Goal: Transaction & Acquisition: Book appointment/travel/reservation

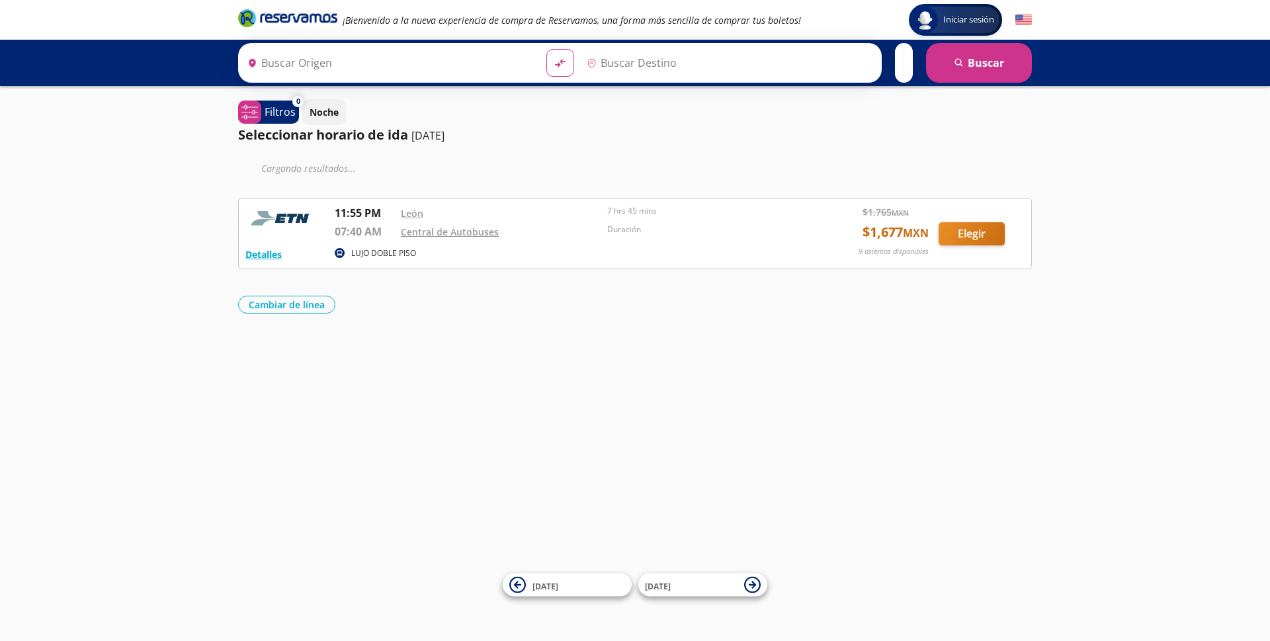
type input "[GEOGRAPHIC_DATA], [GEOGRAPHIC_DATA]"
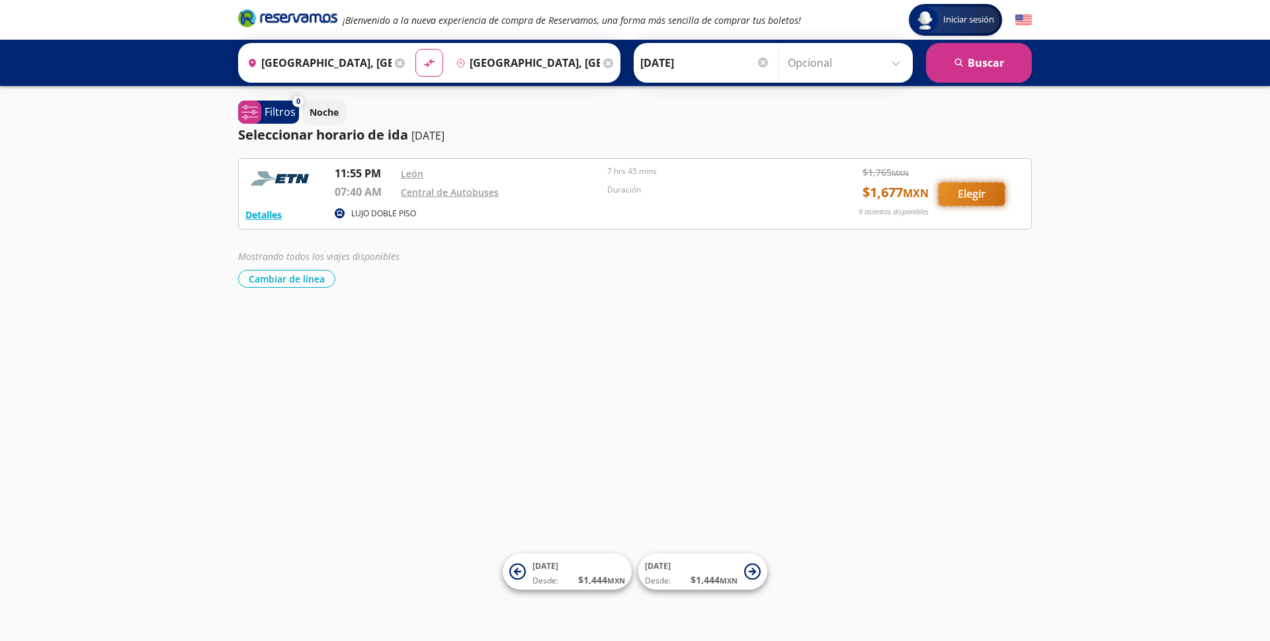
click at [980, 193] on button "Elegir" at bounding box center [972, 194] width 66 height 23
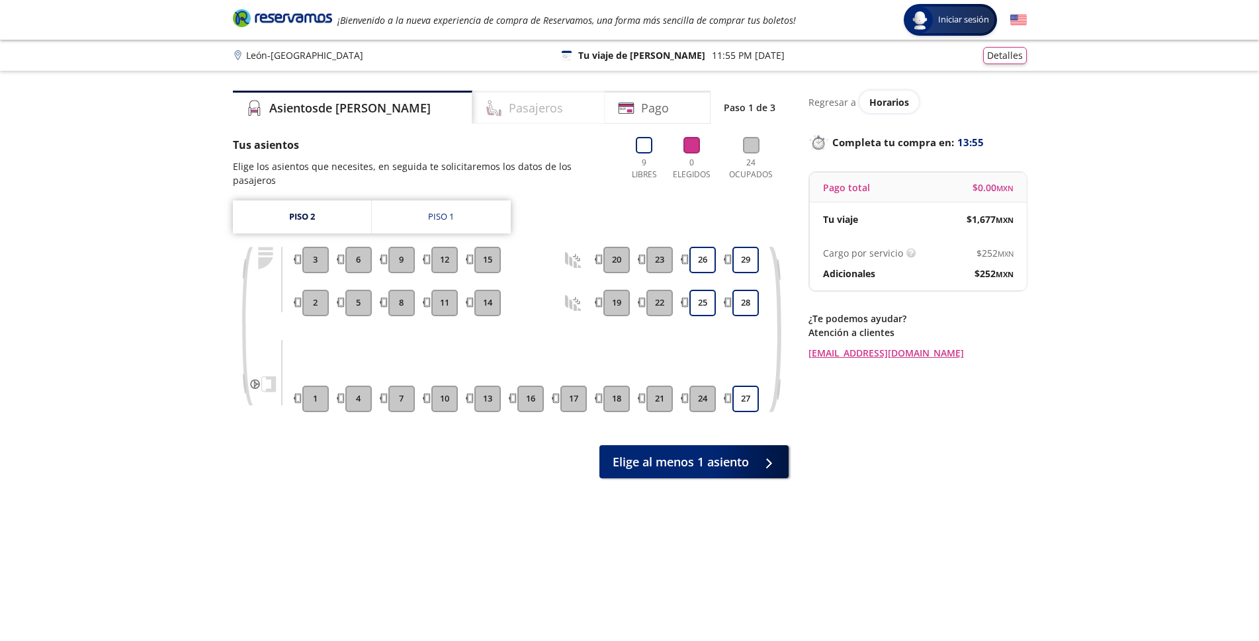
click at [509, 106] on h4 "Pasajeros" at bounding box center [536, 108] width 54 height 18
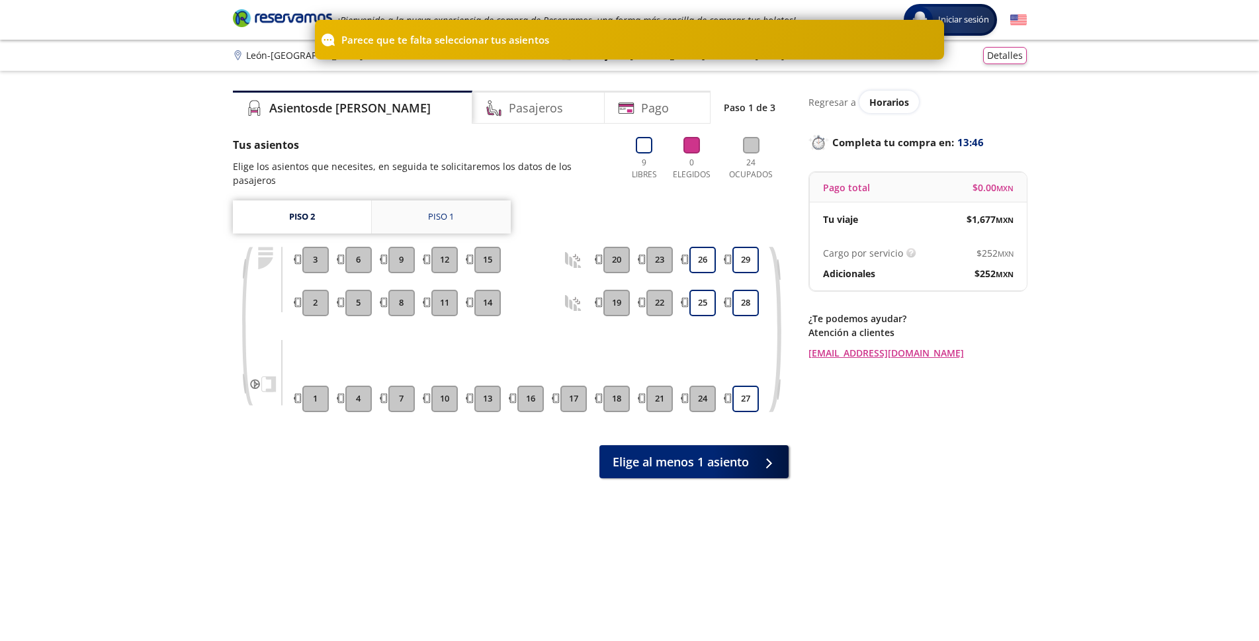
click at [441, 212] on div "Piso 1" at bounding box center [441, 216] width 26 height 13
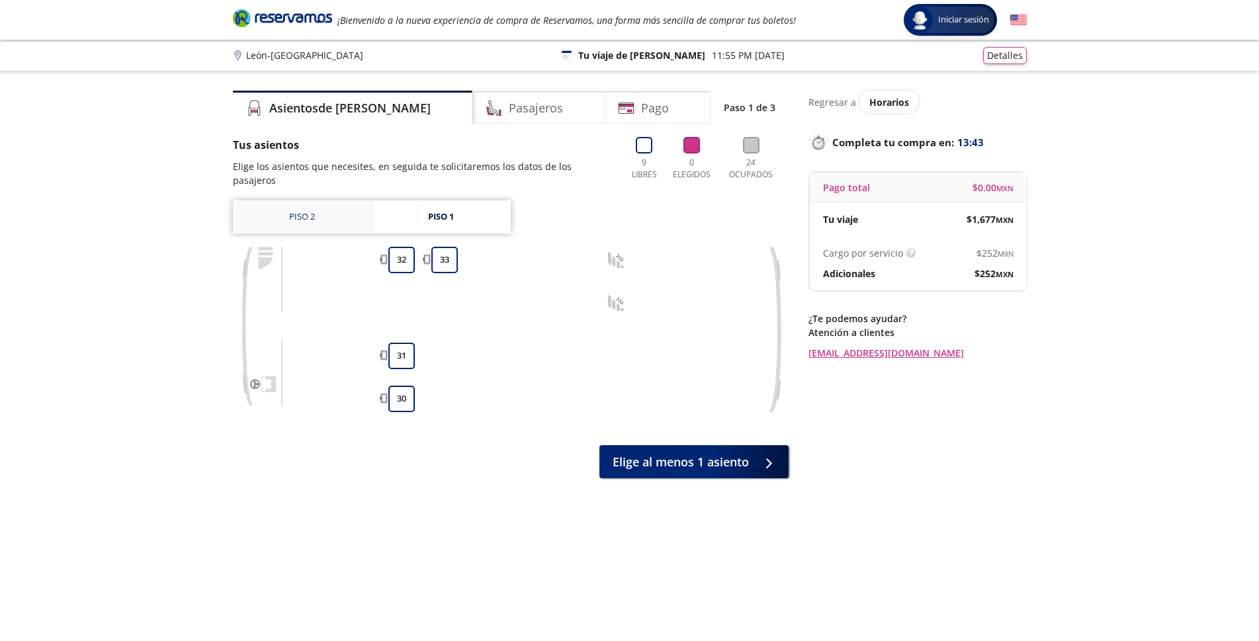
click at [284, 217] on link "Piso 2" at bounding box center [302, 216] width 138 height 33
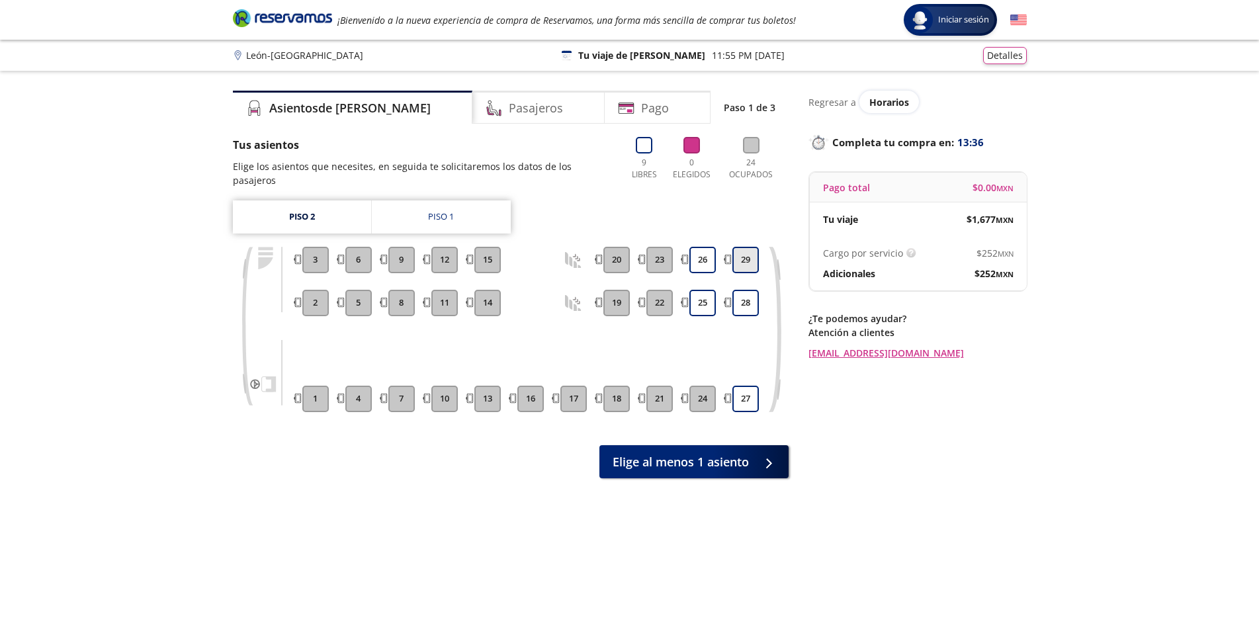
click at [749, 259] on button "29" at bounding box center [745, 260] width 26 height 26
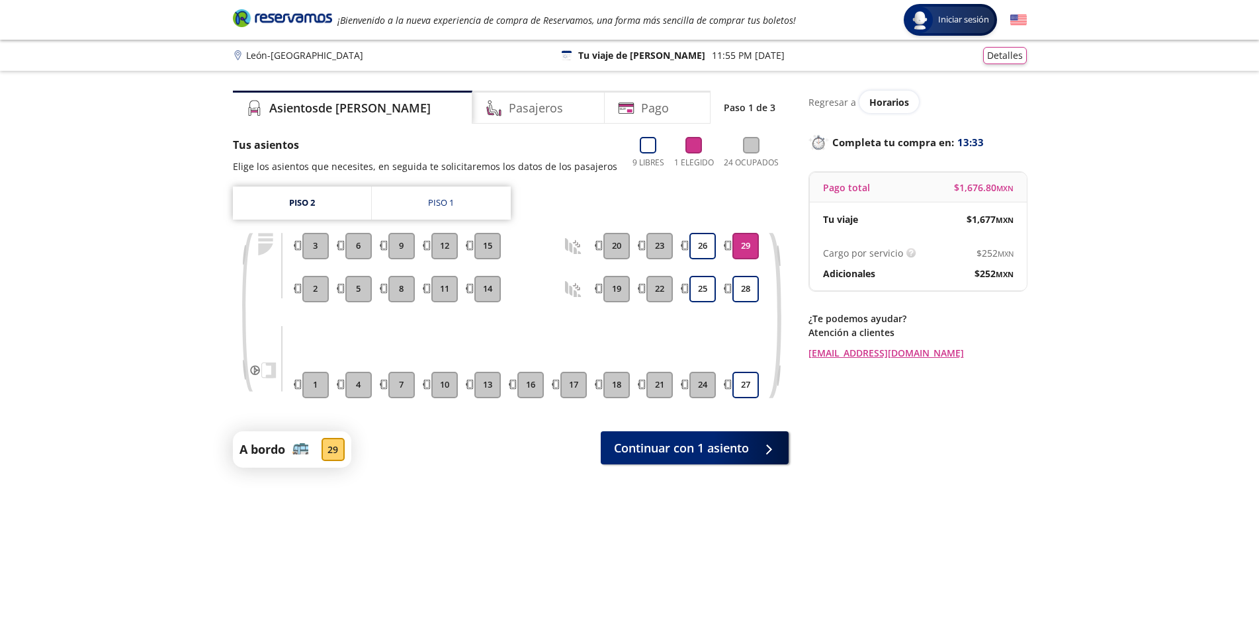
click at [746, 245] on button "29" at bounding box center [745, 246] width 26 height 26
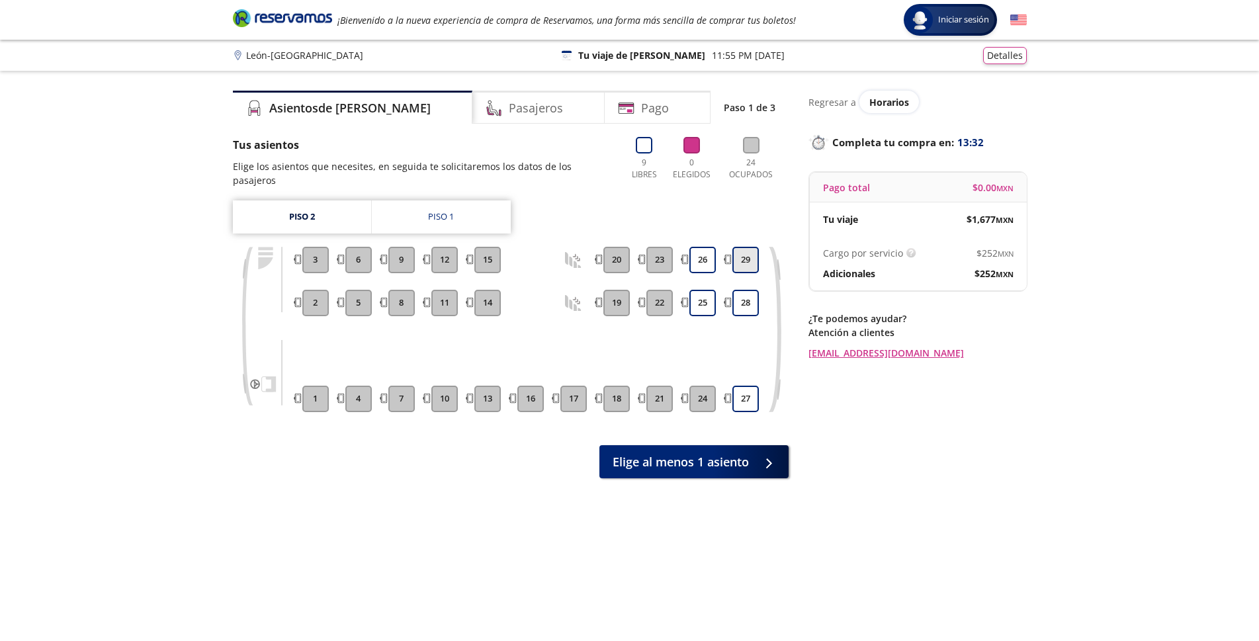
click at [741, 257] on button "29" at bounding box center [745, 260] width 26 height 26
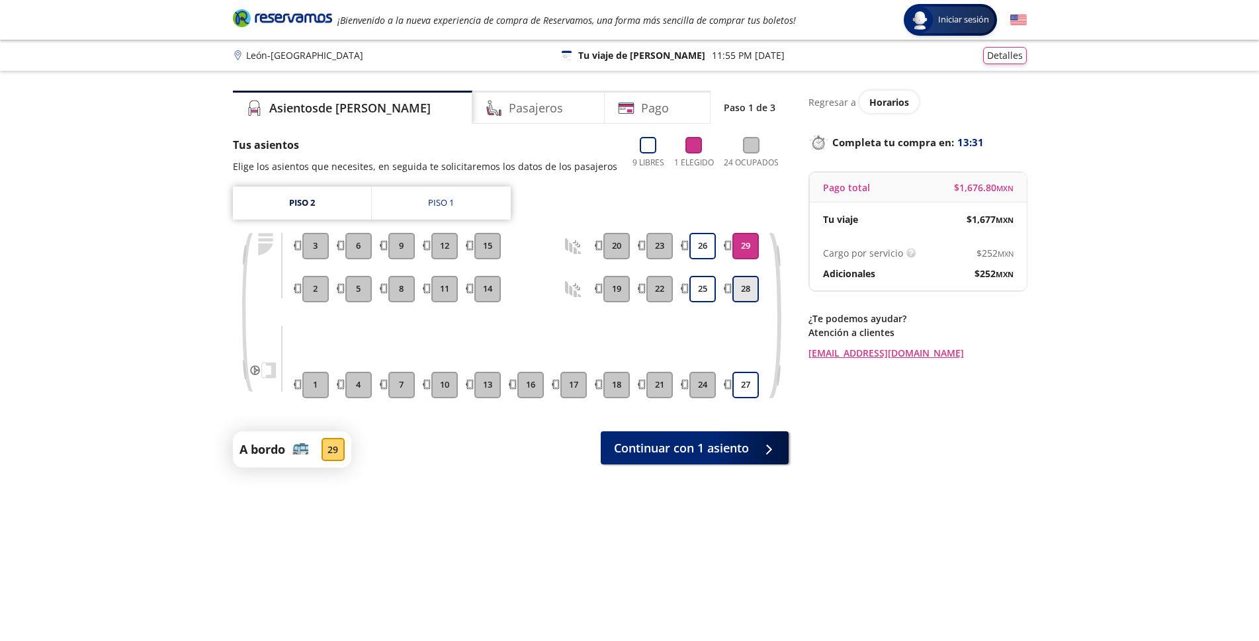
click at [743, 284] on button "28" at bounding box center [745, 289] width 26 height 26
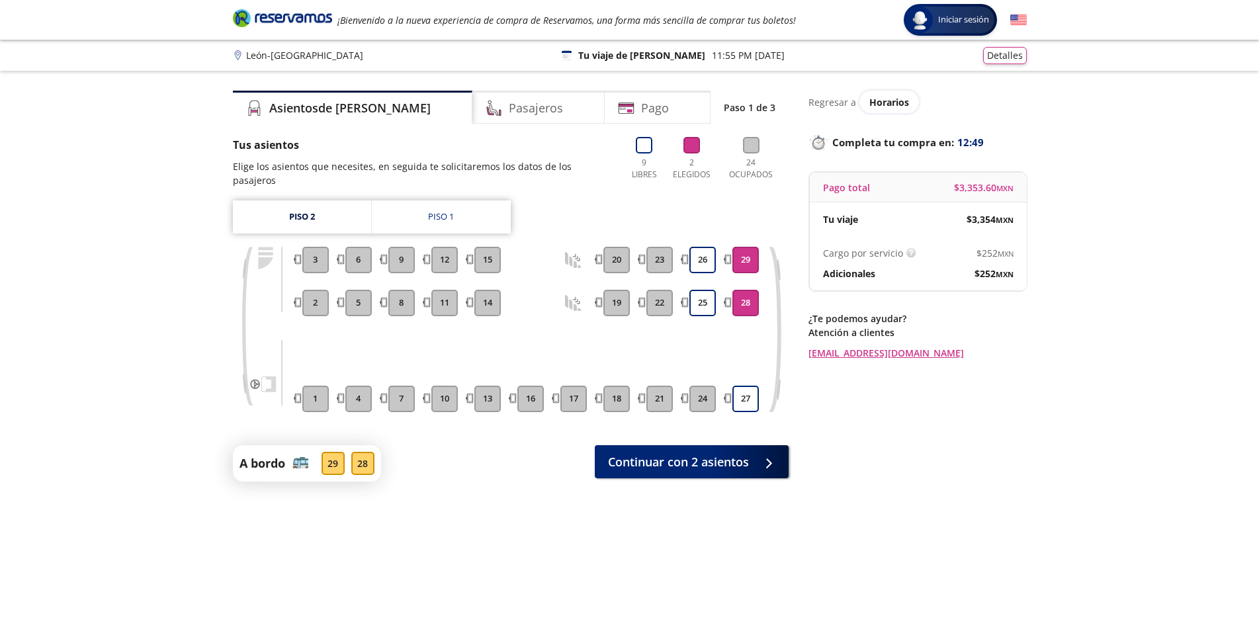
click at [745, 259] on button "29" at bounding box center [745, 260] width 26 height 26
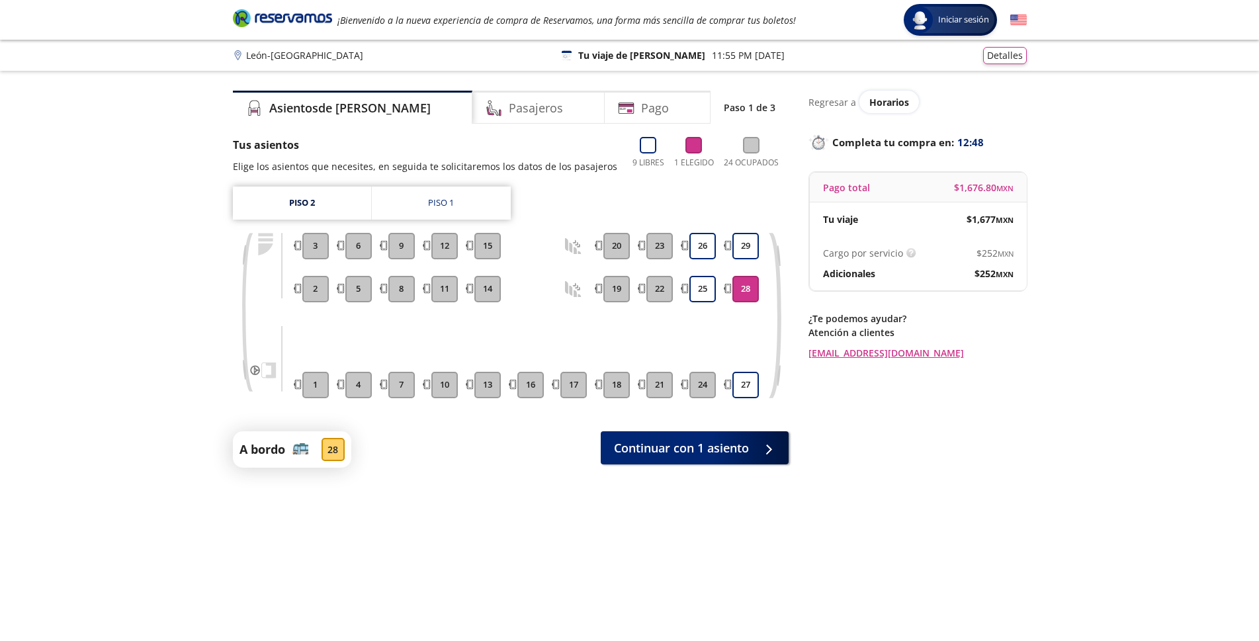
click at [744, 290] on button "28" at bounding box center [745, 289] width 26 height 26
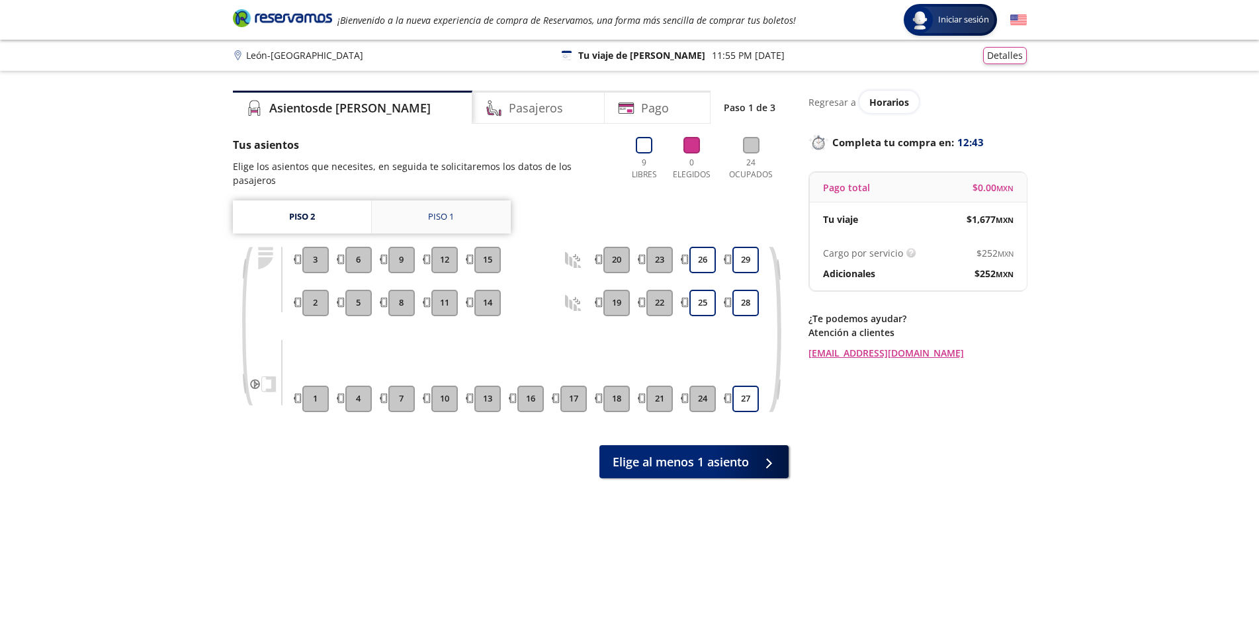
click at [430, 223] on div "Piso 1" at bounding box center [441, 216] width 26 height 13
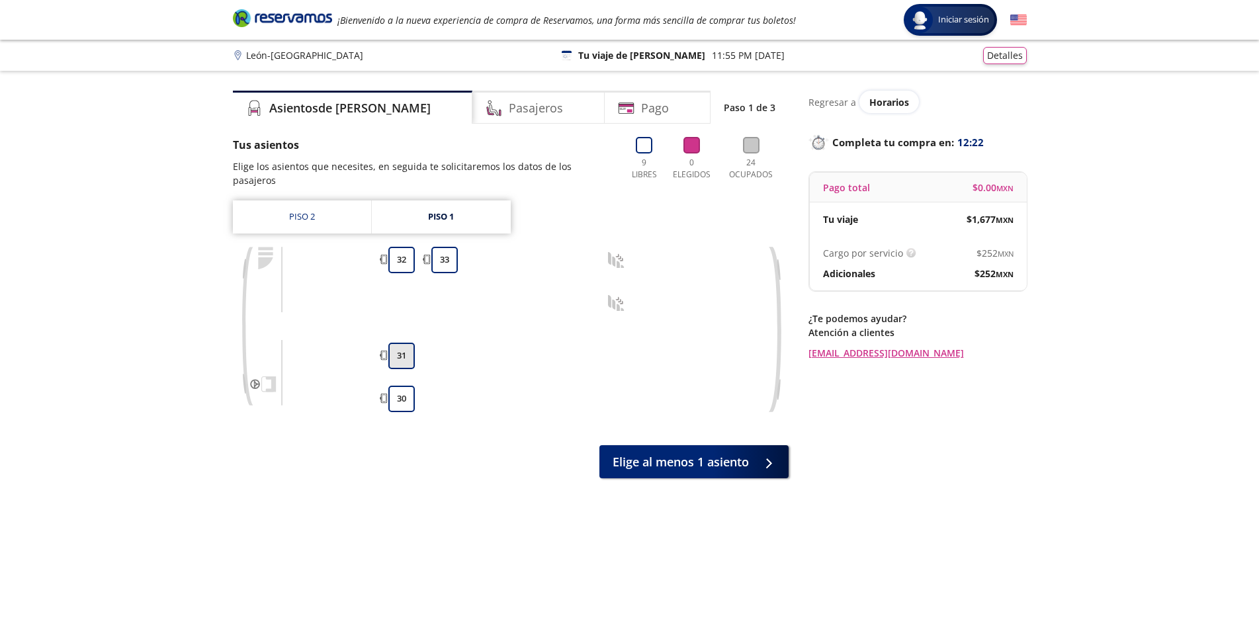
click at [402, 359] on button "31" at bounding box center [401, 356] width 26 height 26
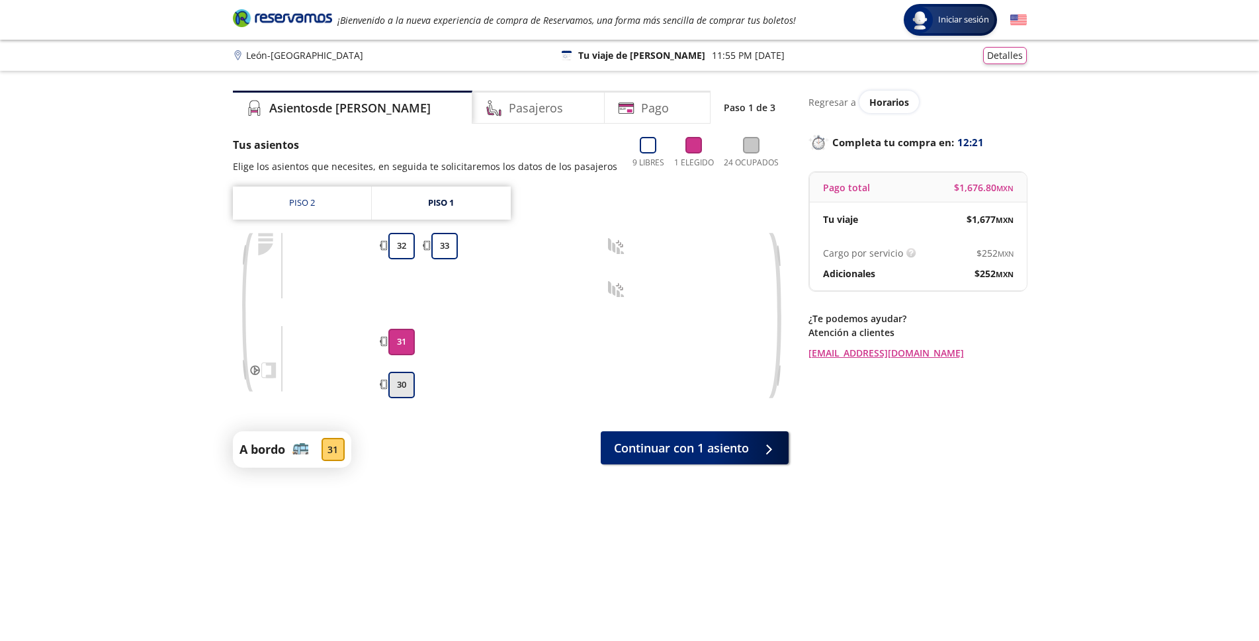
click at [398, 388] on button "30" at bounding box center [401, 385] width 26 height 26
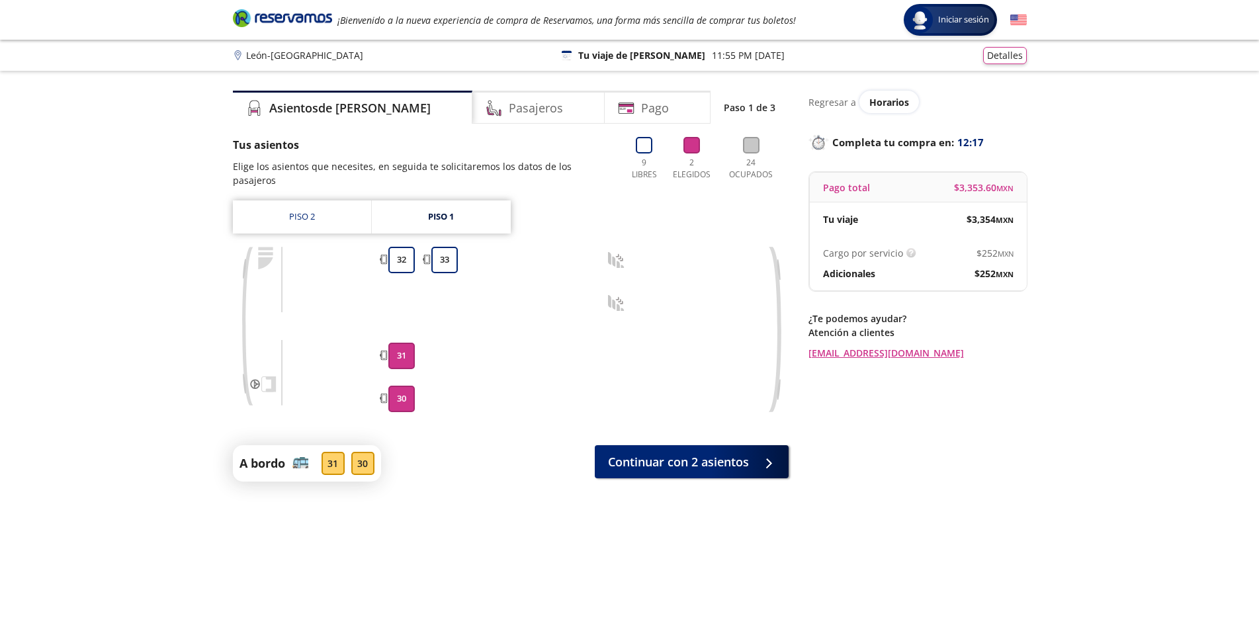
drag, startPoint x: 406, startPoint y: 357, endPoint x: 387, endPoint y: 405, distance: 51.3
click at [405, 357] on button "31" at bounding box center [401, 356] width 26 height 26
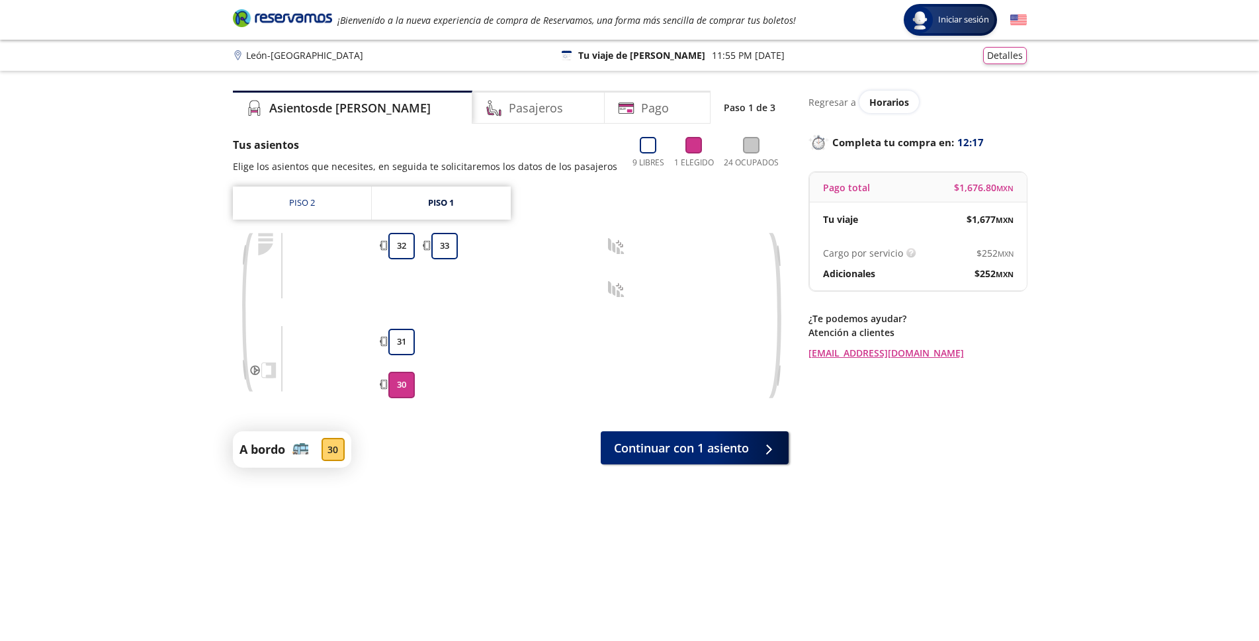
click at [401, 386] on button "30" at bounding box center [401, 385] width 26 height 26
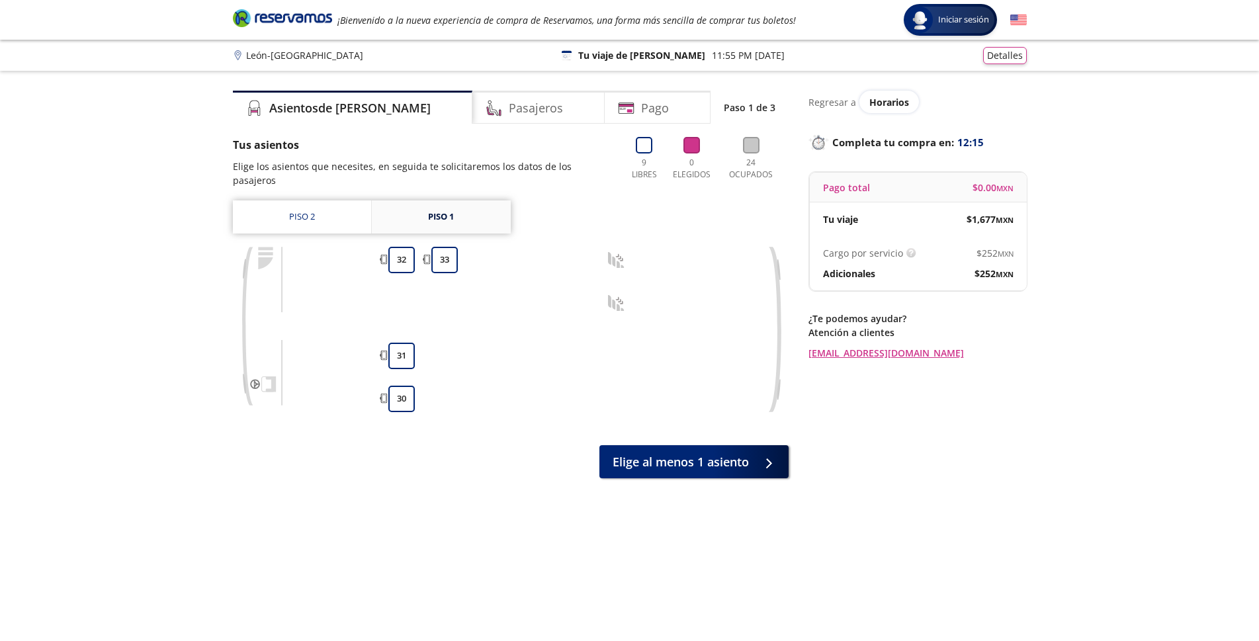
click at [448, 215] on div "Piso 1" at bounding box center [441, 216] width 26 height 13
click at [445, 216] on div "Piso 1" at bounding box center [441, 216] width 26 height 13
click at [317, 227] on link "Piso 2" at bounding box center [302, 216] width 138 height 33
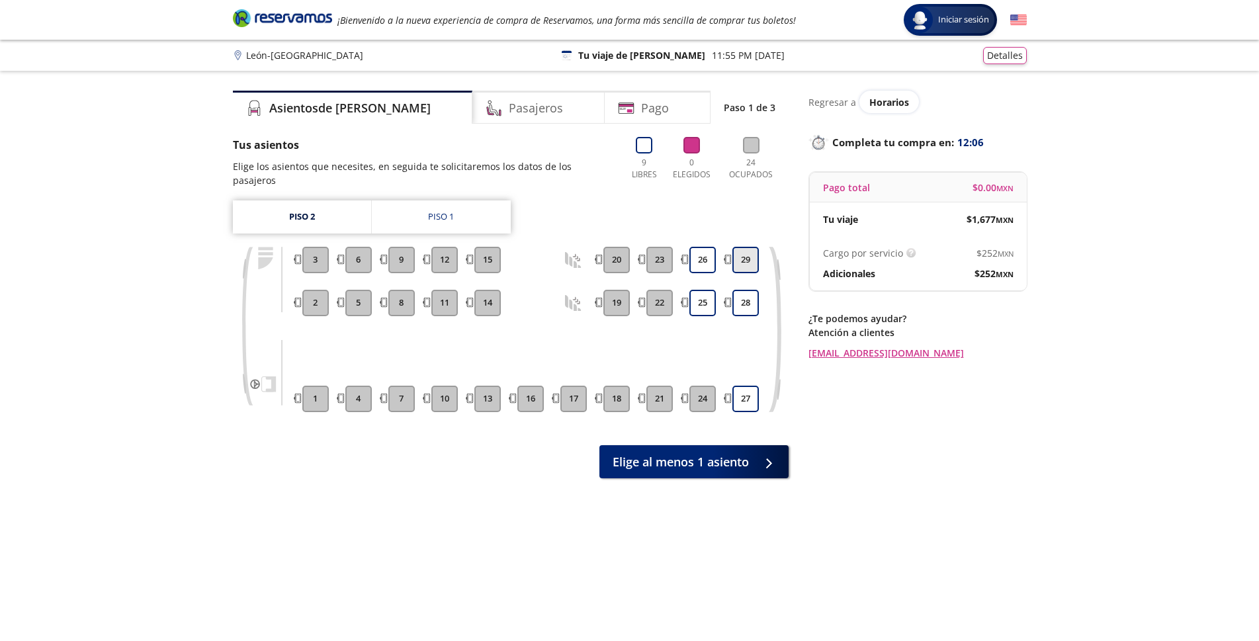
click at [751, 260] on button "29" at bounding box center [745, 260] width 26 height 26
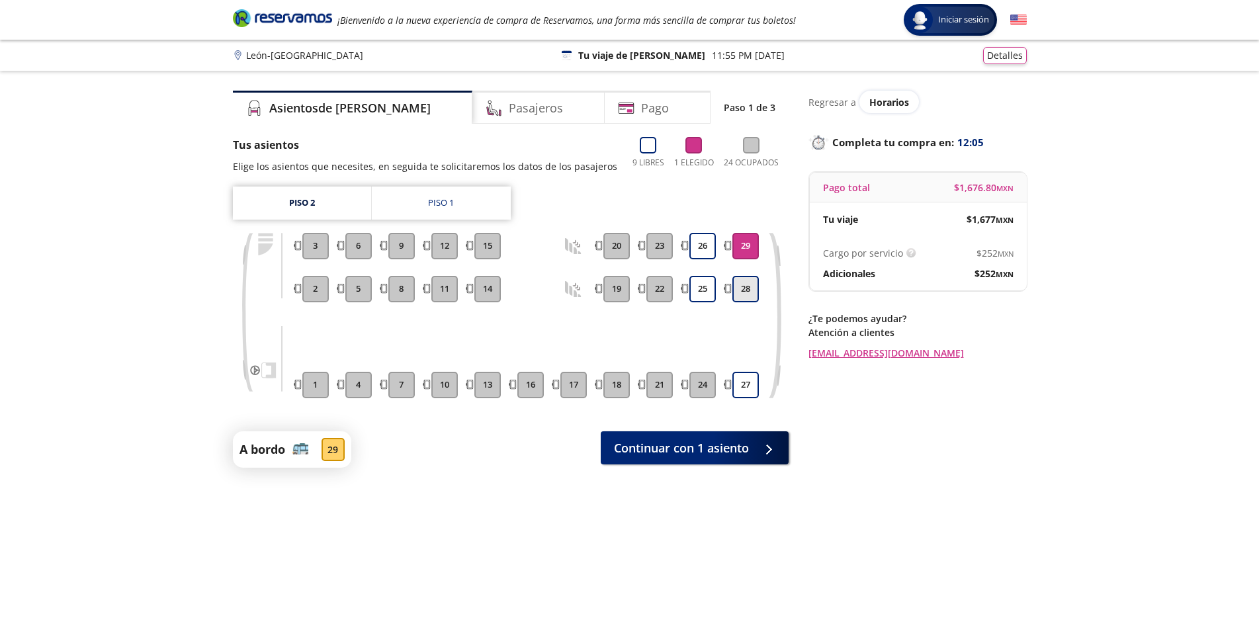
click at [742, 289] on button "28" at bounding box center [745, 289] width 26 height 26
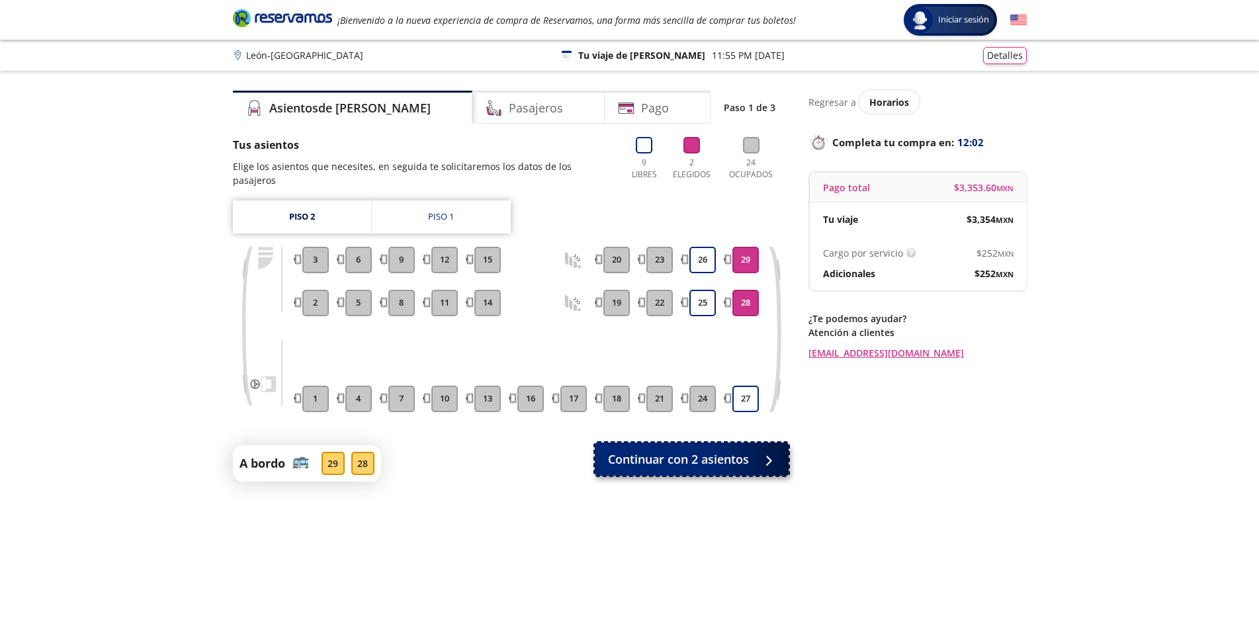
click at [693, 469] on button "Continuar con 2 asientos" at bounding box center [692, 459] width 194 height 33
